Goal: Feedback & Contribution: Leave review/rating

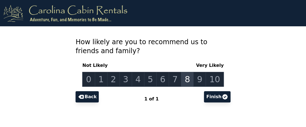
click at [184, 81] on link "8" at bounding box center [187, 79] width 13 height 15
click at [218, 99] on button "Finish" at bounding box center [217, 96] width 26 height 11
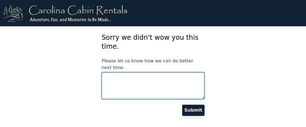
click at [116, 79] on textarea "Please let us know how we can do better next time." at bounding box center [152, 85] width 103 height 27
type textarea "*"
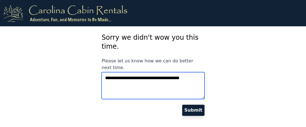
type textarea "**********"
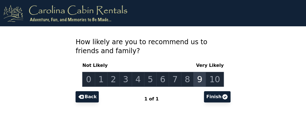
click at [197, 79] on link "9" at bounding box center [199, 79] width 13 height 15
click at [209, 79] on link "10" at bounding box center [214, 79] width 18 height 15
click at [213, 96] on button "Finish" at bounding box center [217, 96] width 26 height 11
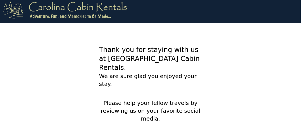
scroll to position [4, 0]
